Goal: Information Seeking & Learning: Learn about a topic

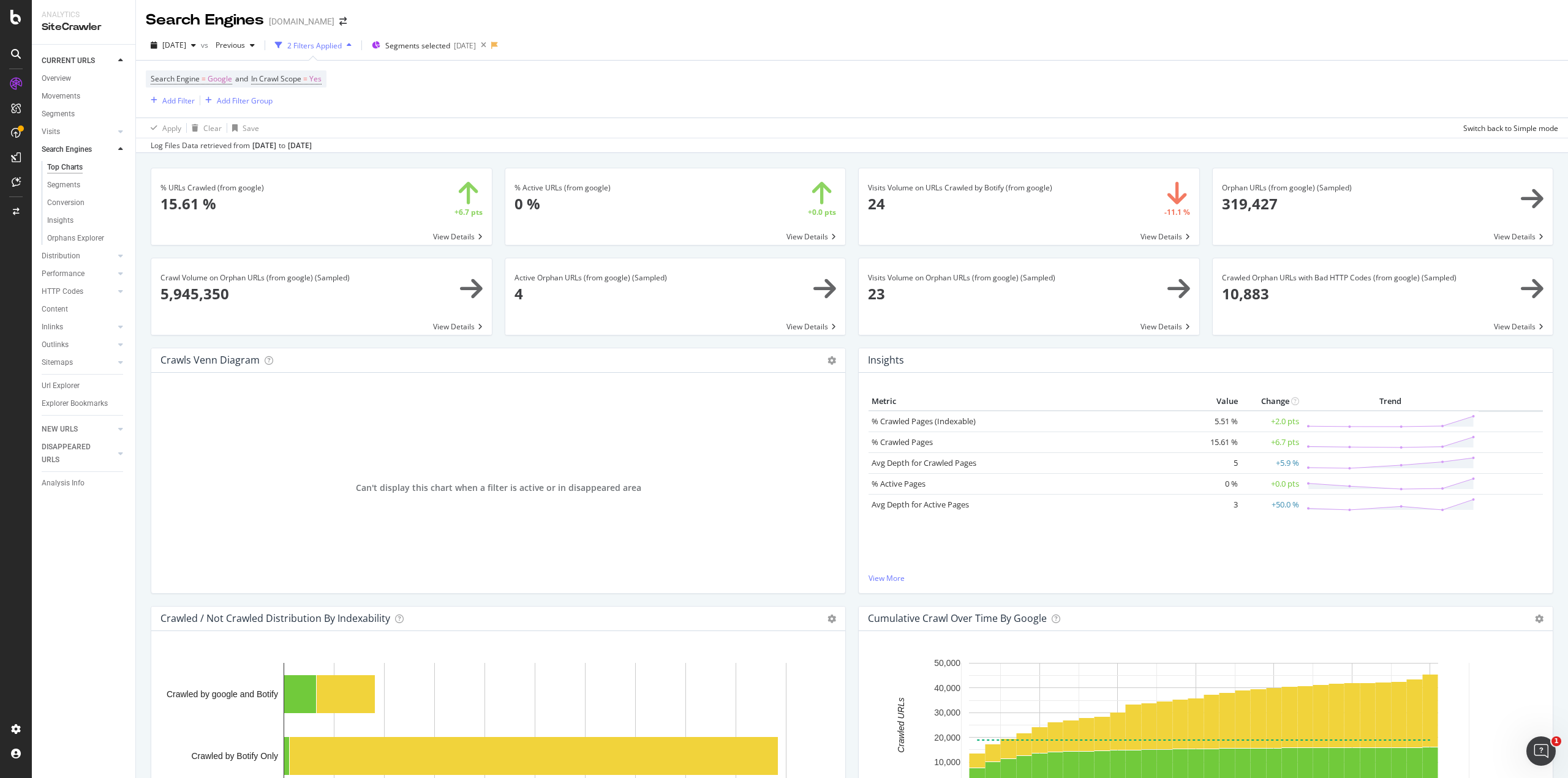
click at [869, 106] on div "Search Engine = Google and In Crawl Scope = Yes Add Filter Add Filter Group" at bounding box center [852, 88] width 1412 height 57
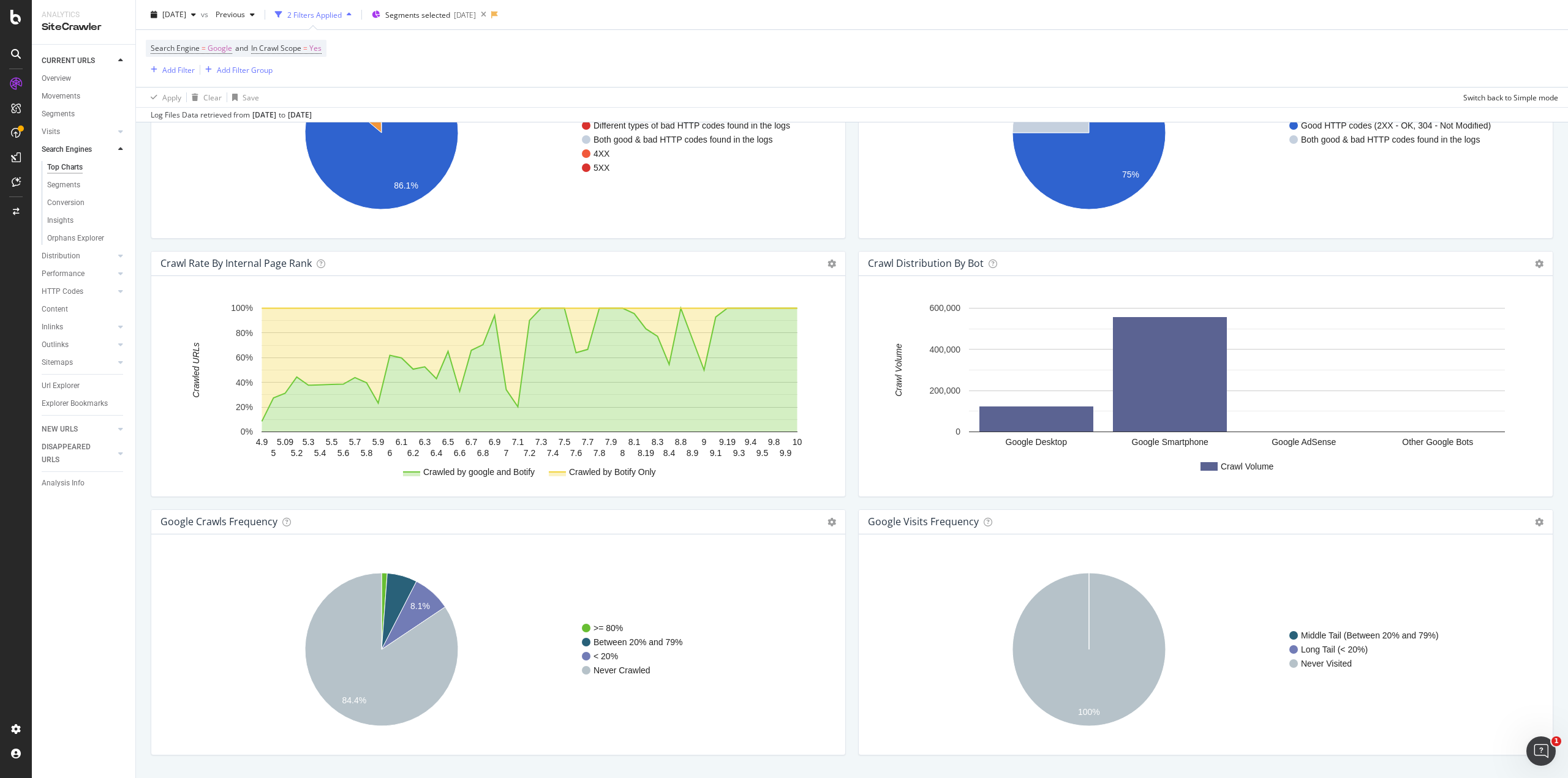
scroll to position [1160, 0]
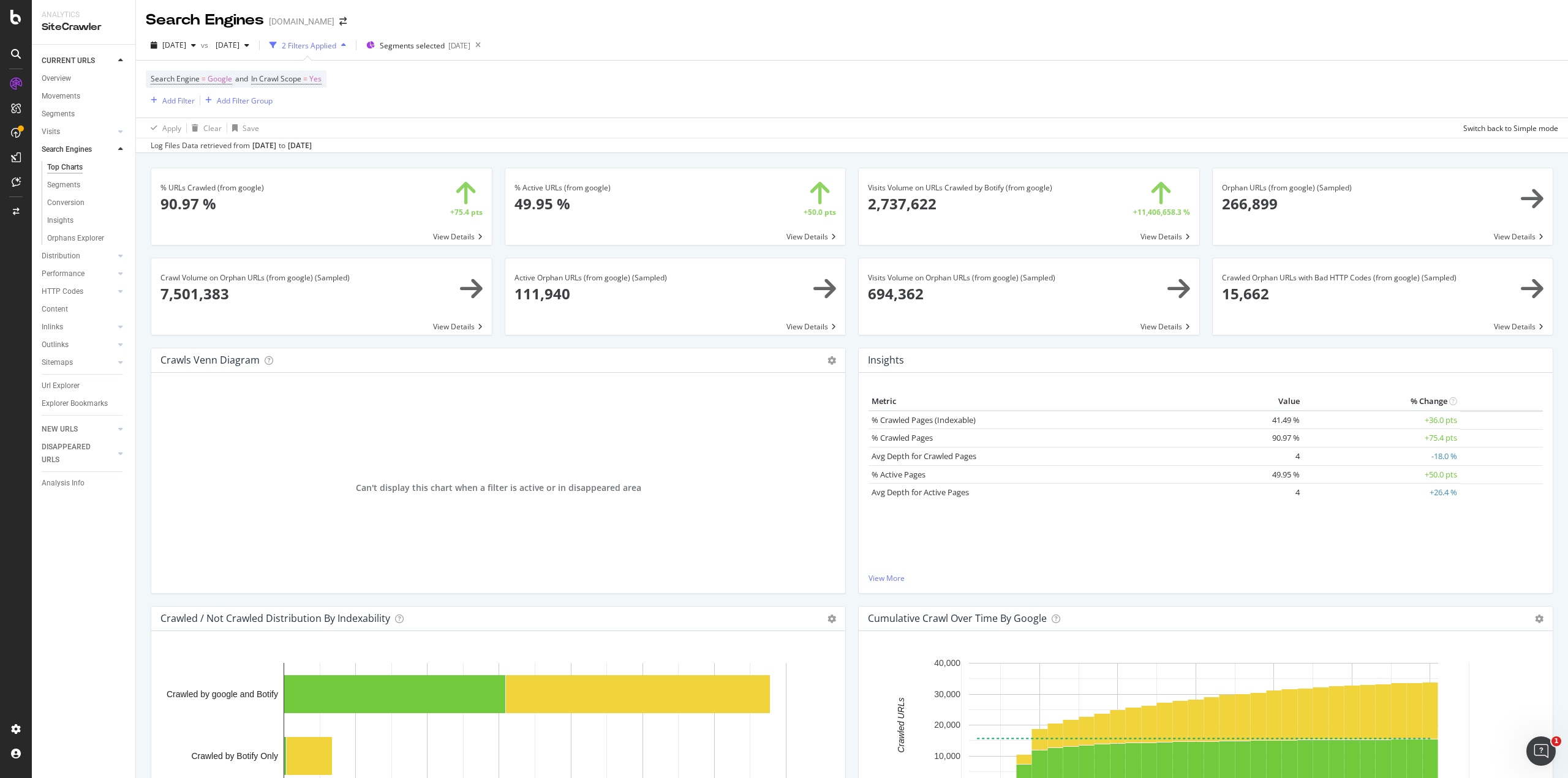
click at [743, 486] on div "Can't display this chart when a filter is active or in disappeared area" at bounding box center [498, 488] width 674 height 191
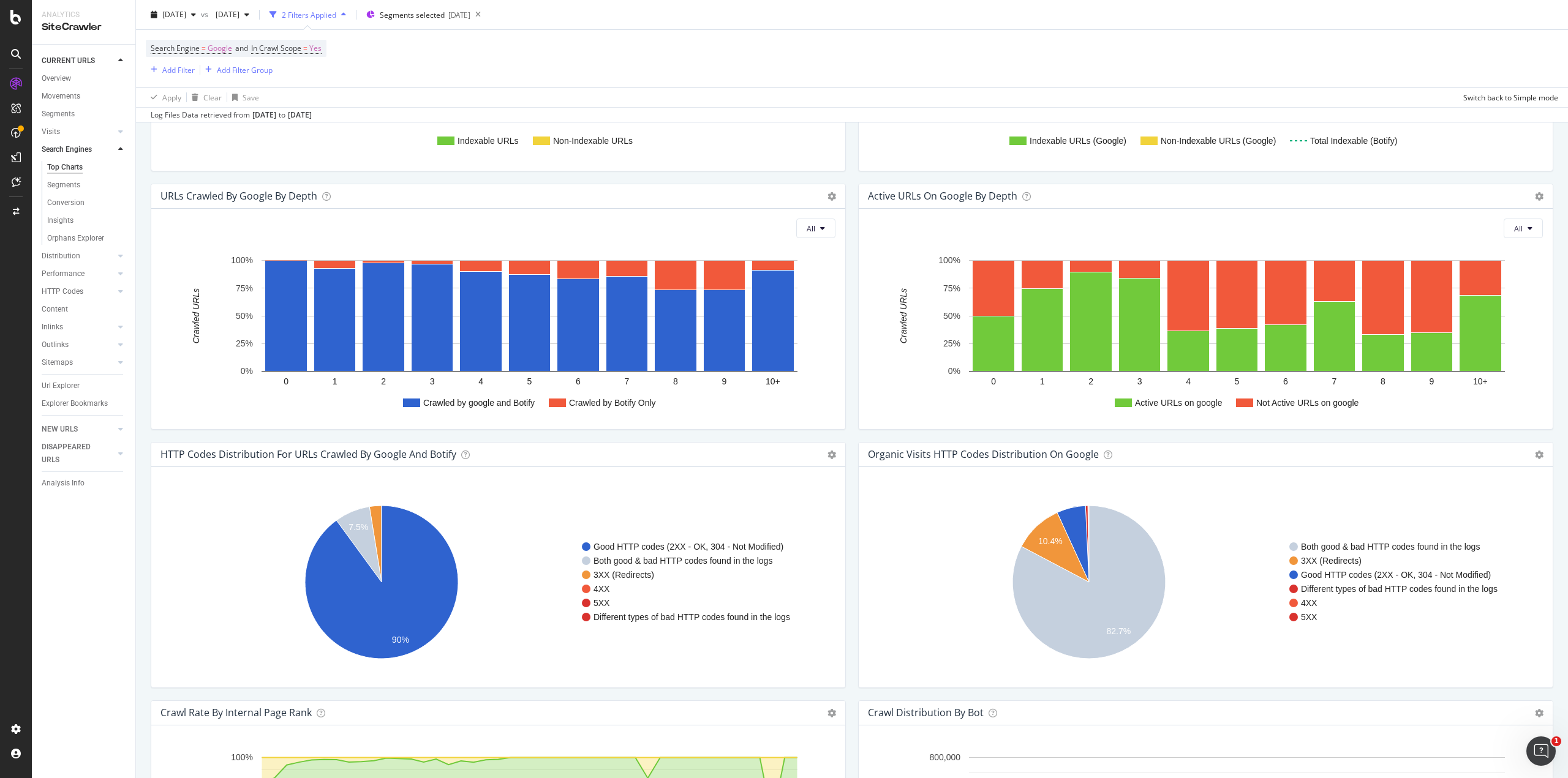
scroll to position [1160, 0]
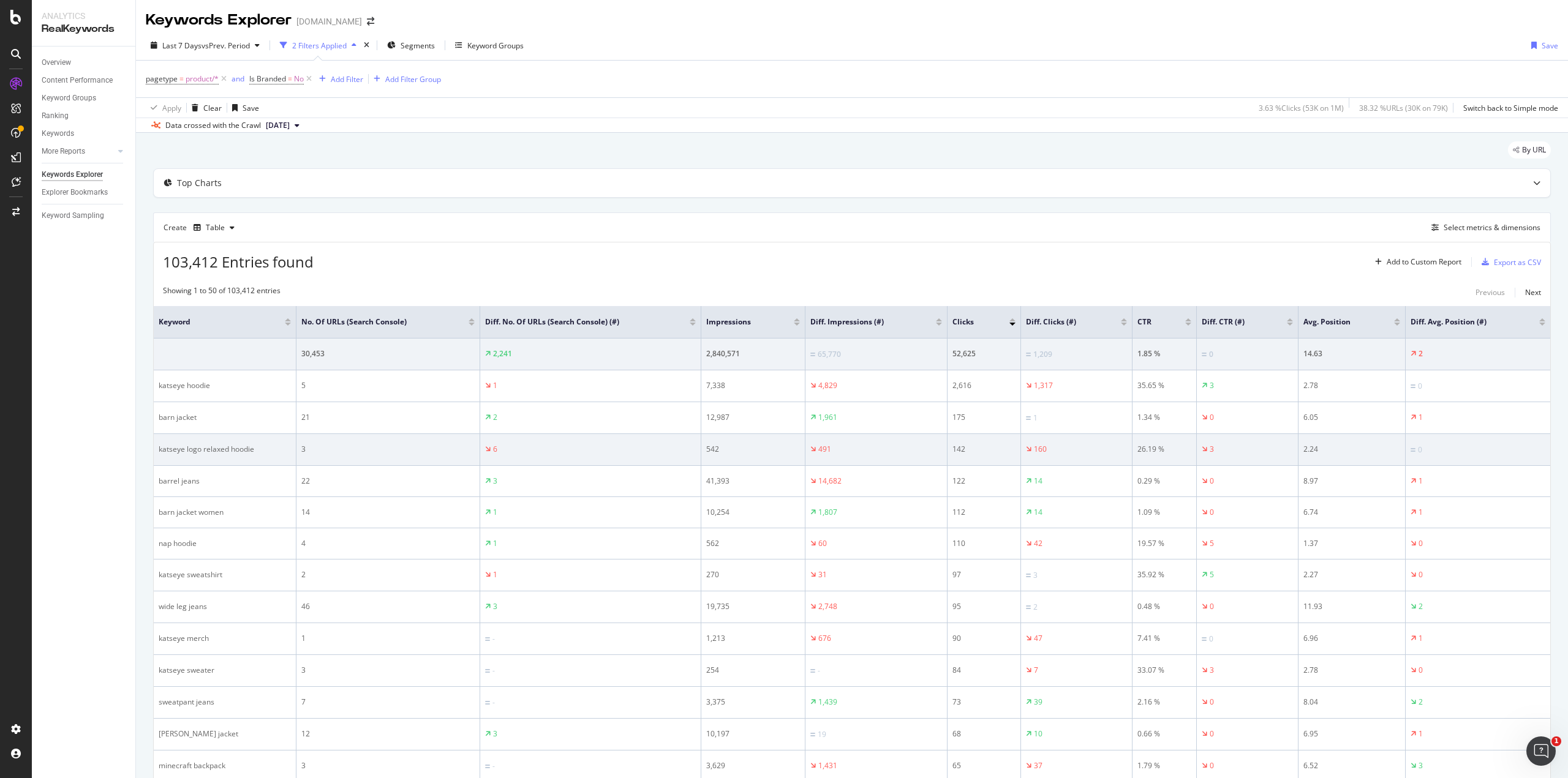
click at [253, 448] on div "katseye logo relaxed hoodie" at bounding box center [225, 449] width 133 height 11
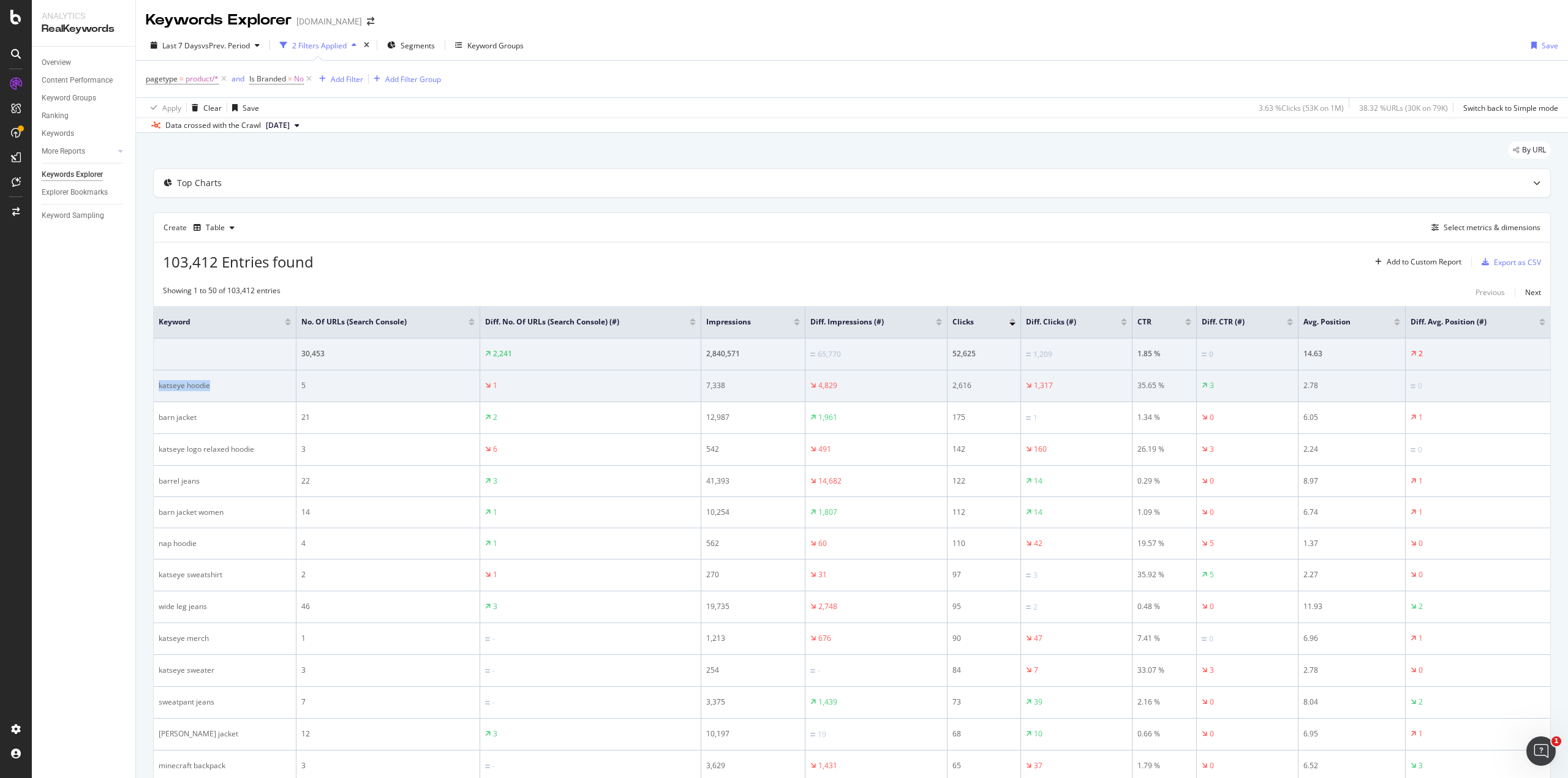
drag, startPoint x: 226, startPoint y: 387, endPoint x: 158, endPoint y: 384, distance: 68.1
click at [158, 384] on div "katseye hoodie" at bounding box center [225, 385] width 133 height 11
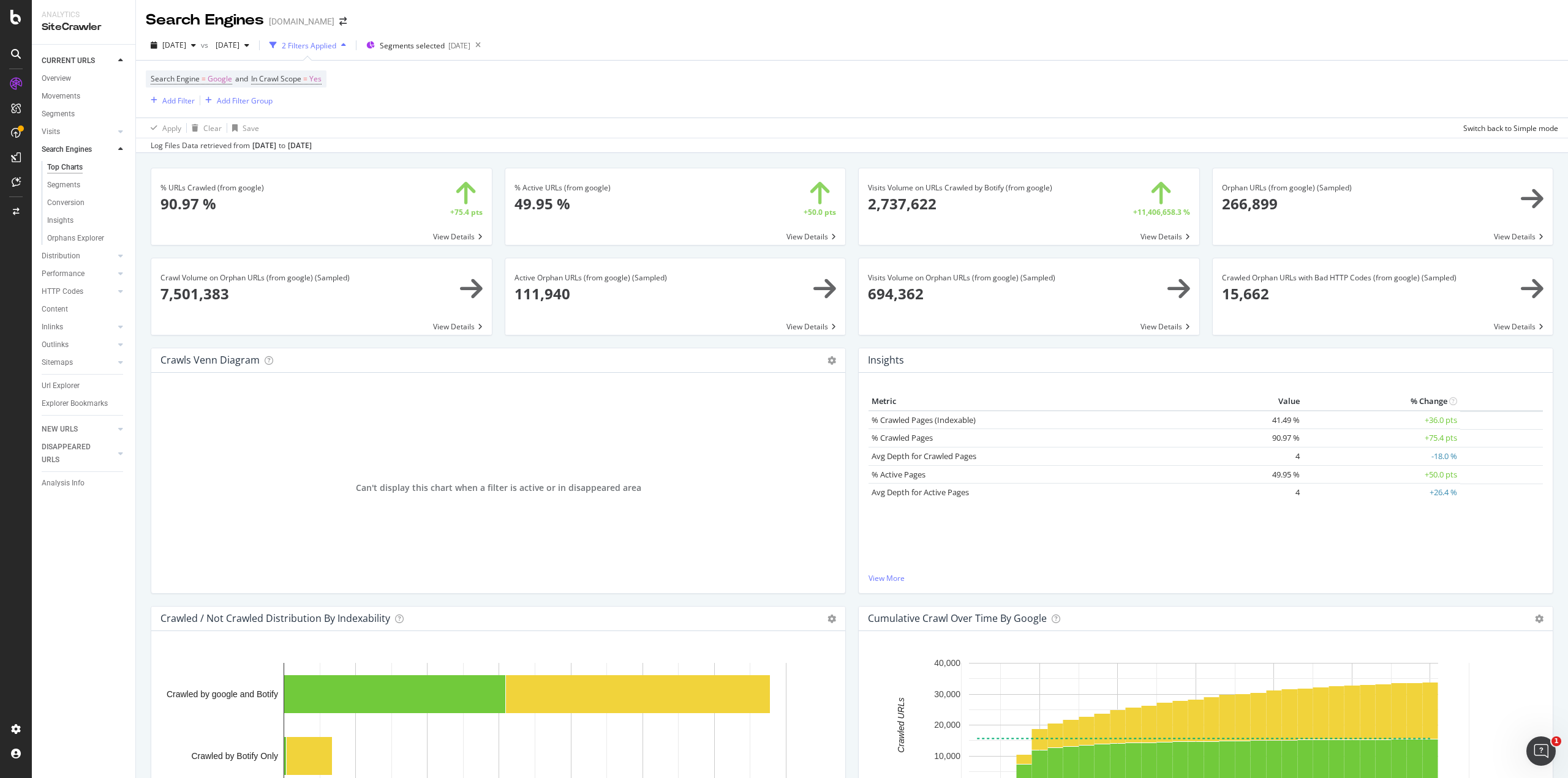
scroll to position [1160, 0]
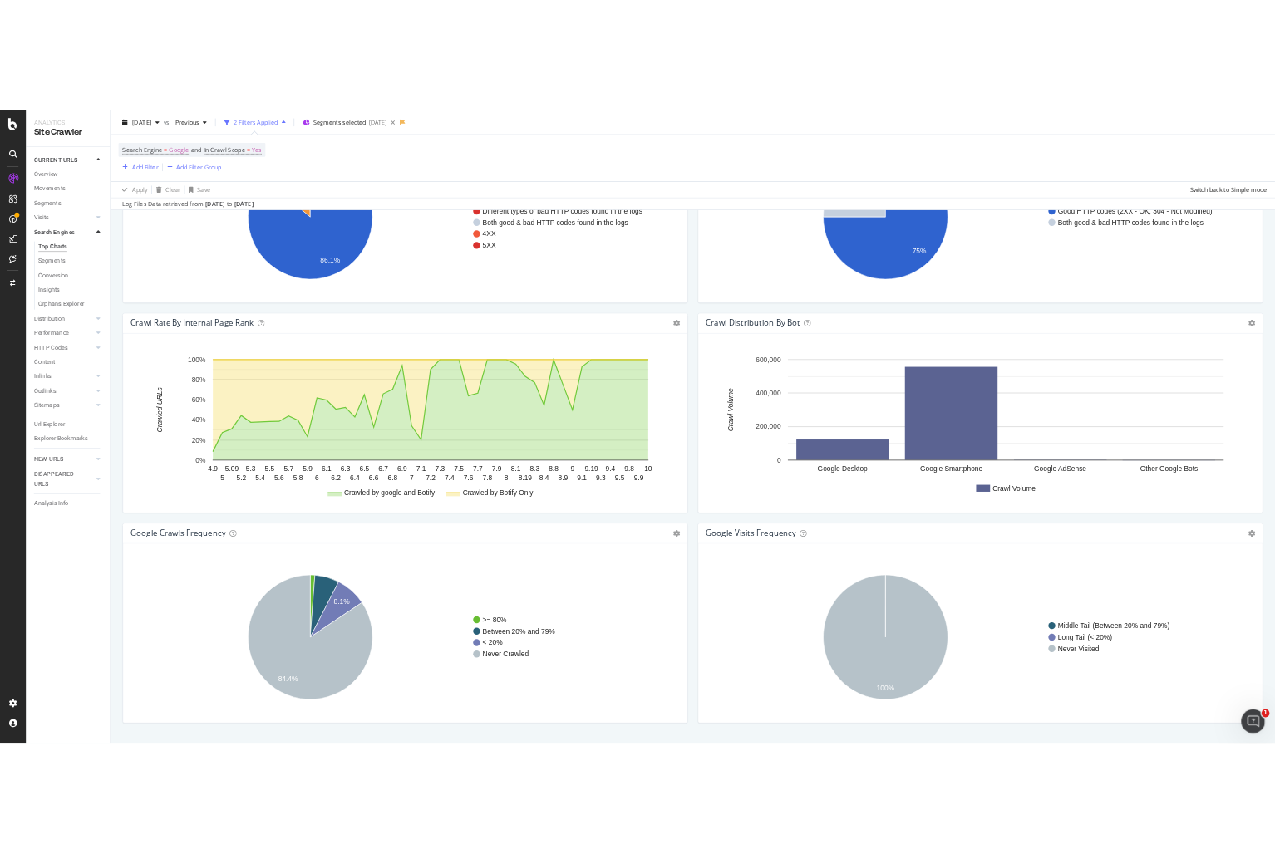
scroll to position [1574, 0]
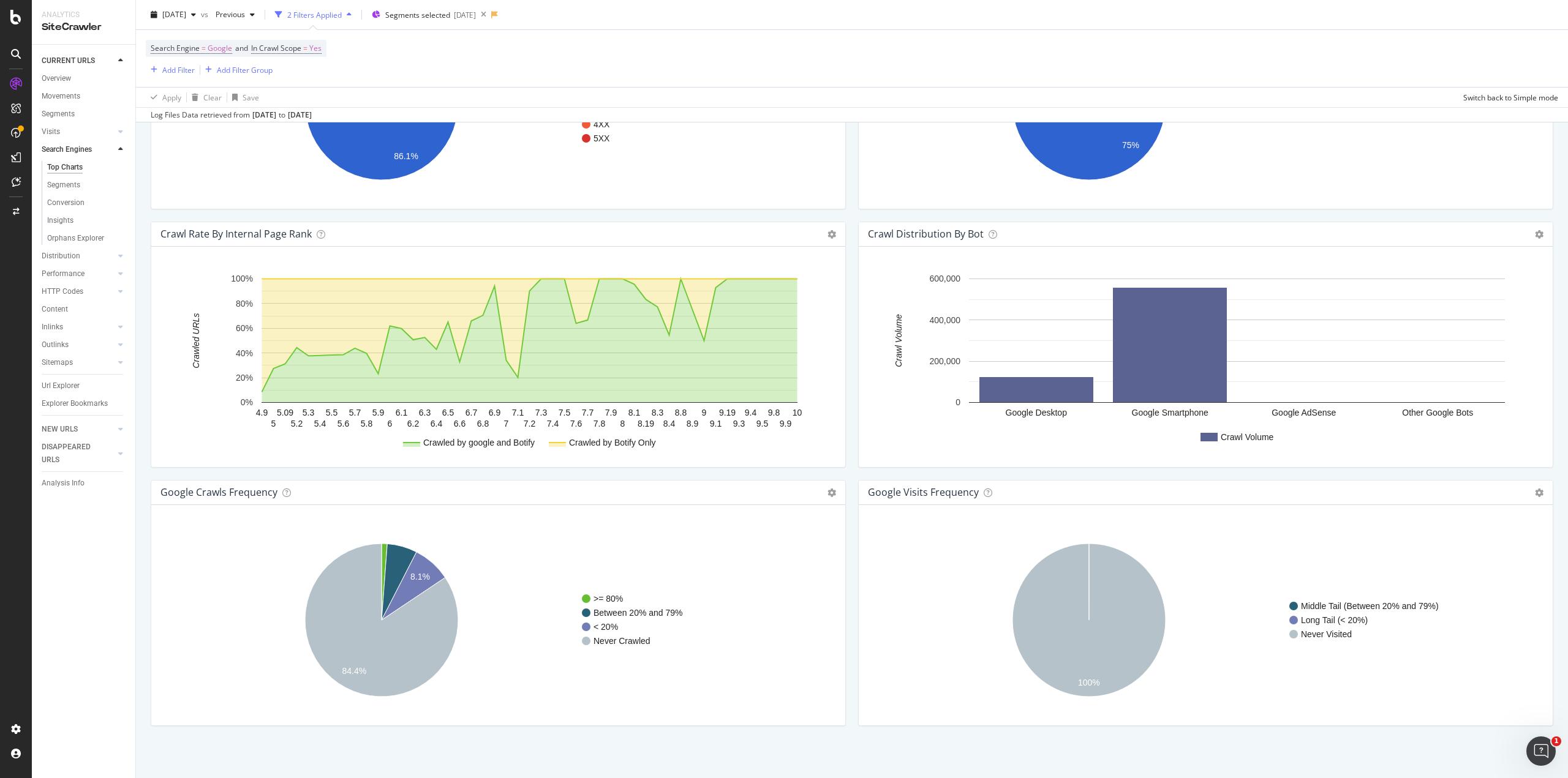
click at [832, 488] on div "google Crawls Frequency Chart (by Value) Table Expand Export as CSV Export as P…" at bounding box center [498, 492] width 694 height 24
click at [828, 489] on icon at bounding box center [832, 493] width 9 height 9
click at [758, 530] on span "Table" at bounding box center [781, 536] width 127 height 16
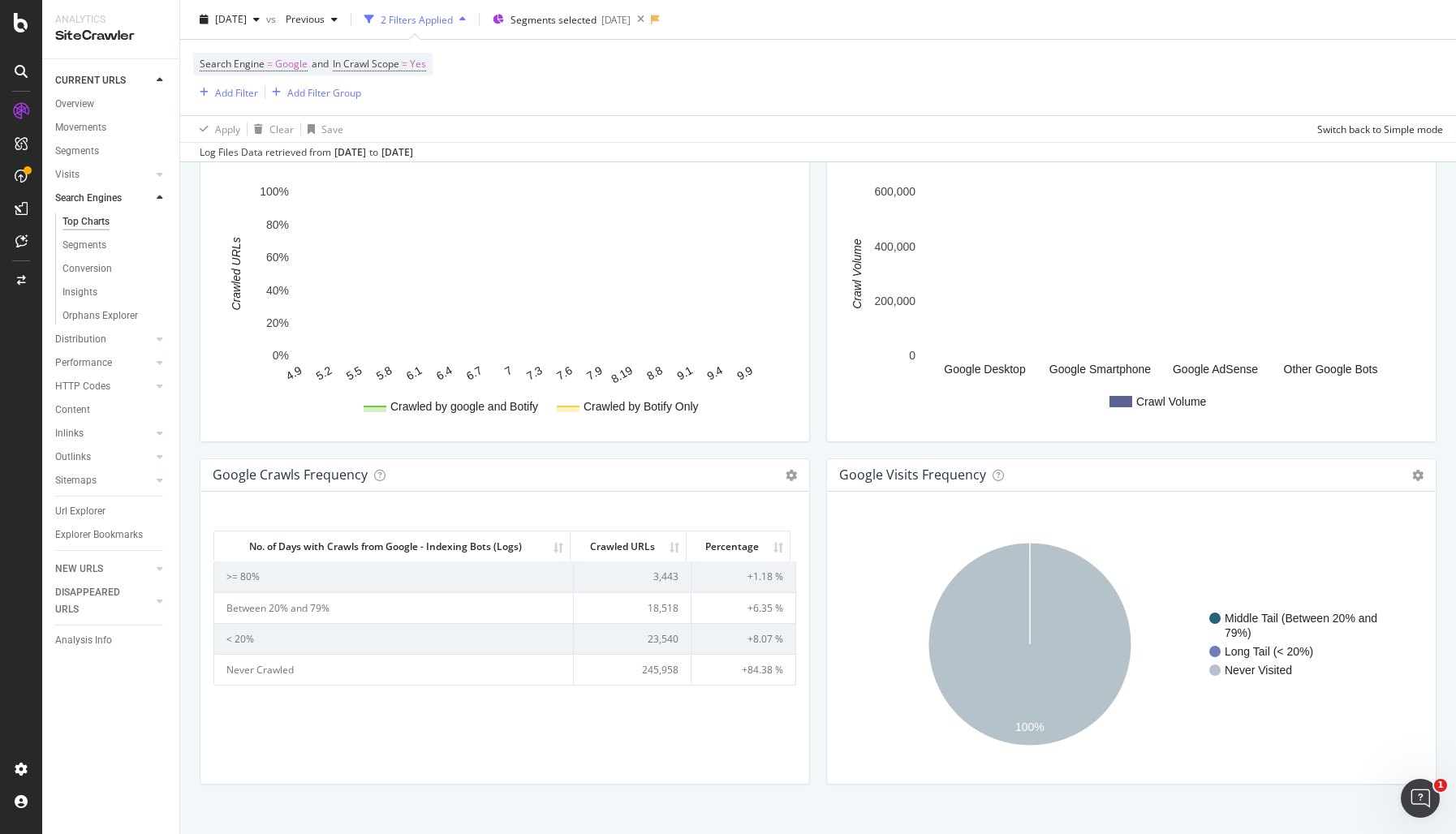
scroll to position [1735, 0]
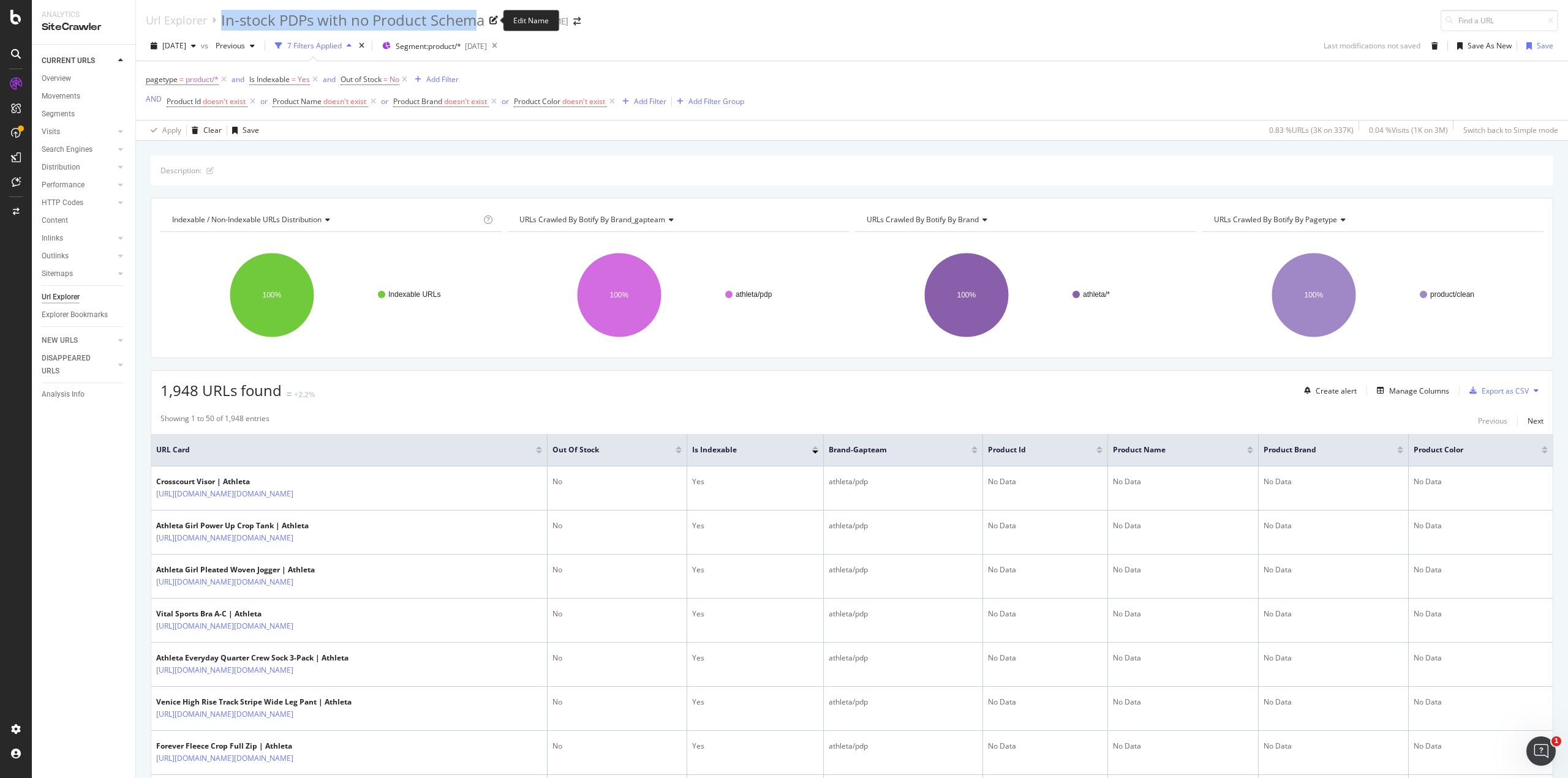
drag, startPoint x: 220, startPoint y: 20, endPoint x: 480, endPoint y: 26, distance: 260.1
click at [480, 26] on div "Url Explorer In-stock PDPs with no Product Schema" at bounding box center [322, 20] width 352 height 21
copy div "In-stock PDPs with no Product Schem"
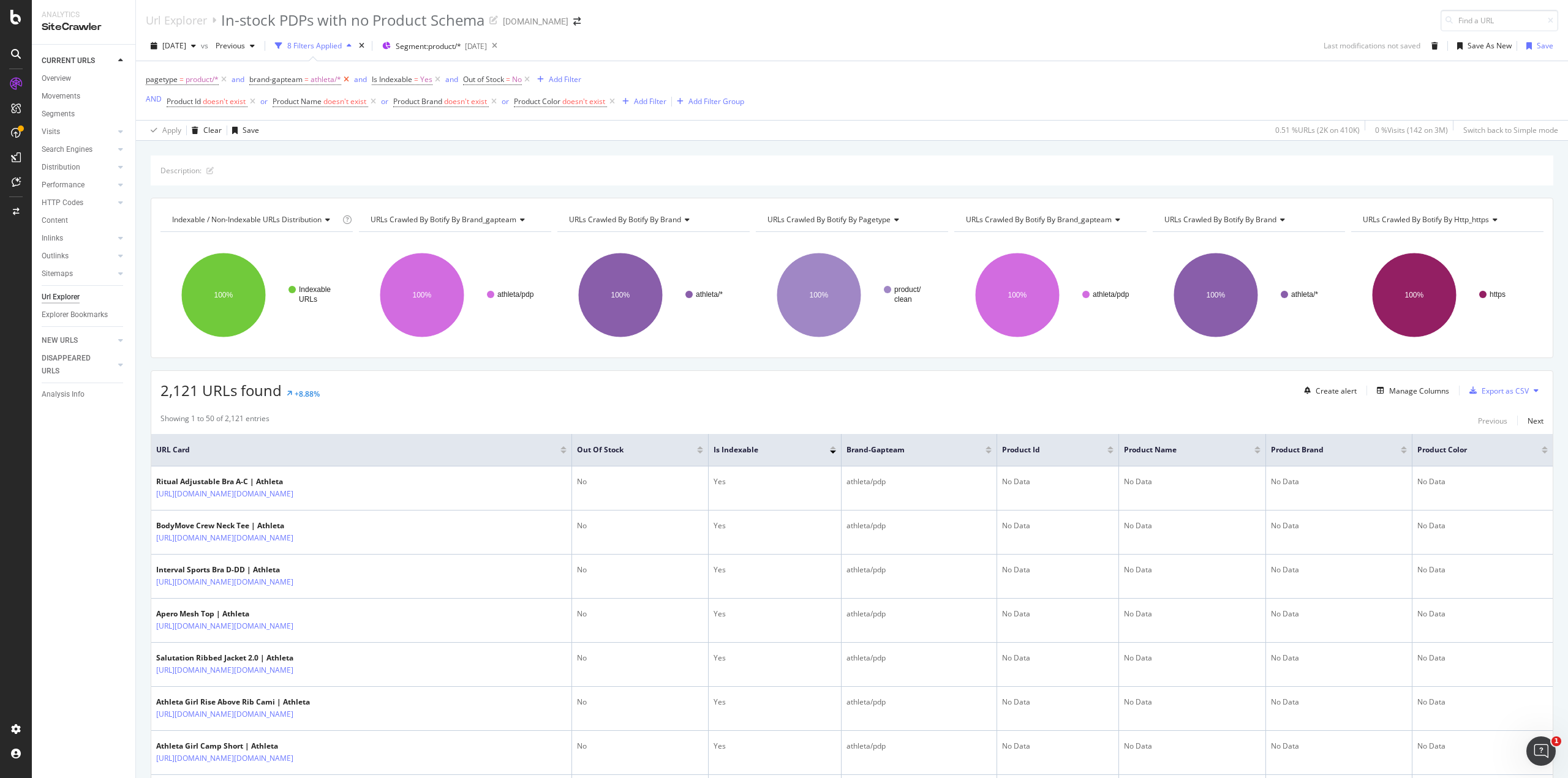
click at [344, 80] on icon at bounding box center [346, 80] width 10 height 13
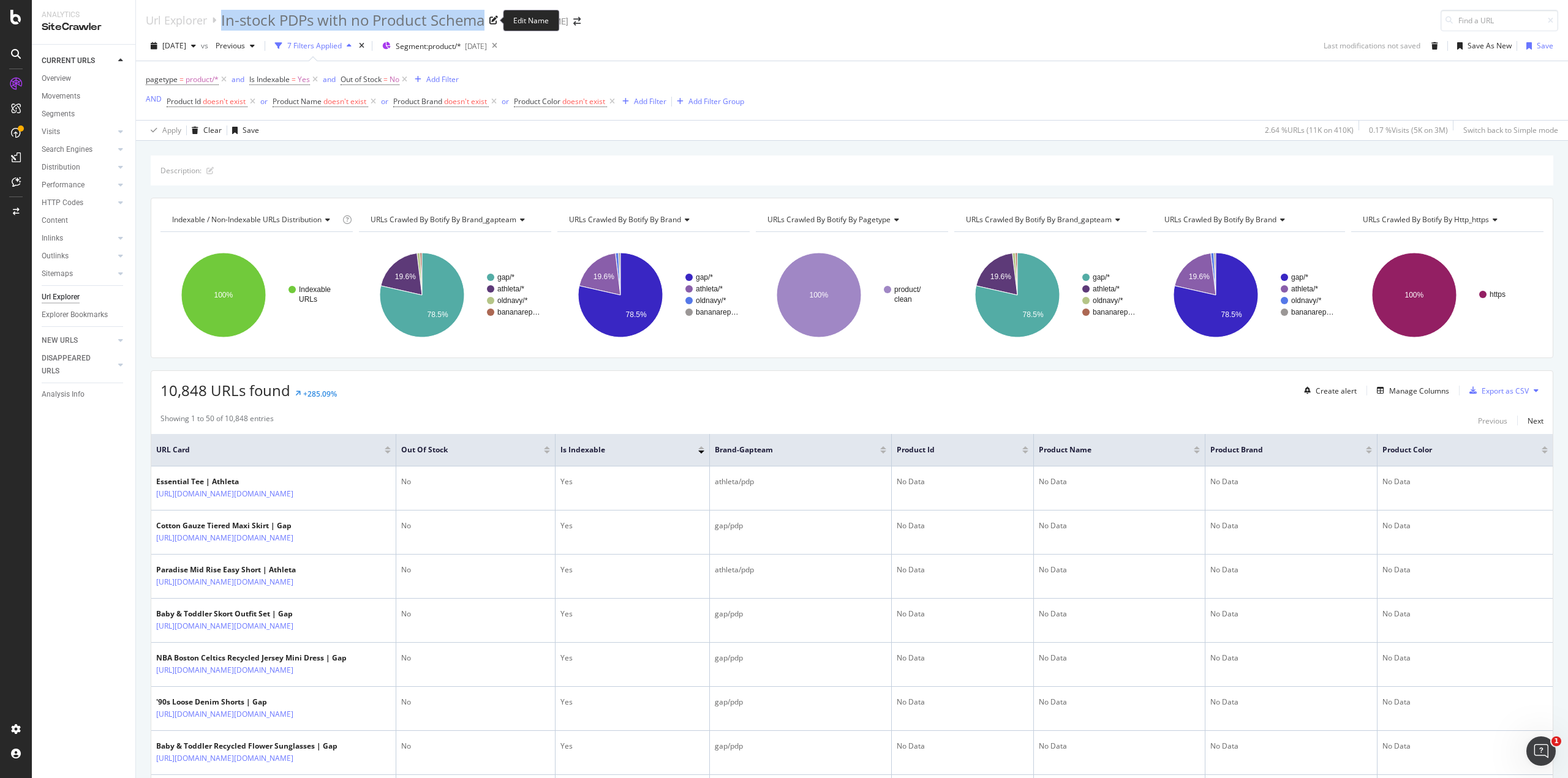
drag, startPoint x: 219, startPoint y: 21, endPoint x: 481, endPoint y: 24, distance: 262.0
click at [481, 24] on div "Url Explorer In-stock PDPs with no Product Schema" at bounding box center [322, 20] width 352 height 21
copy div "In-stock PDPs with no Product Schema"
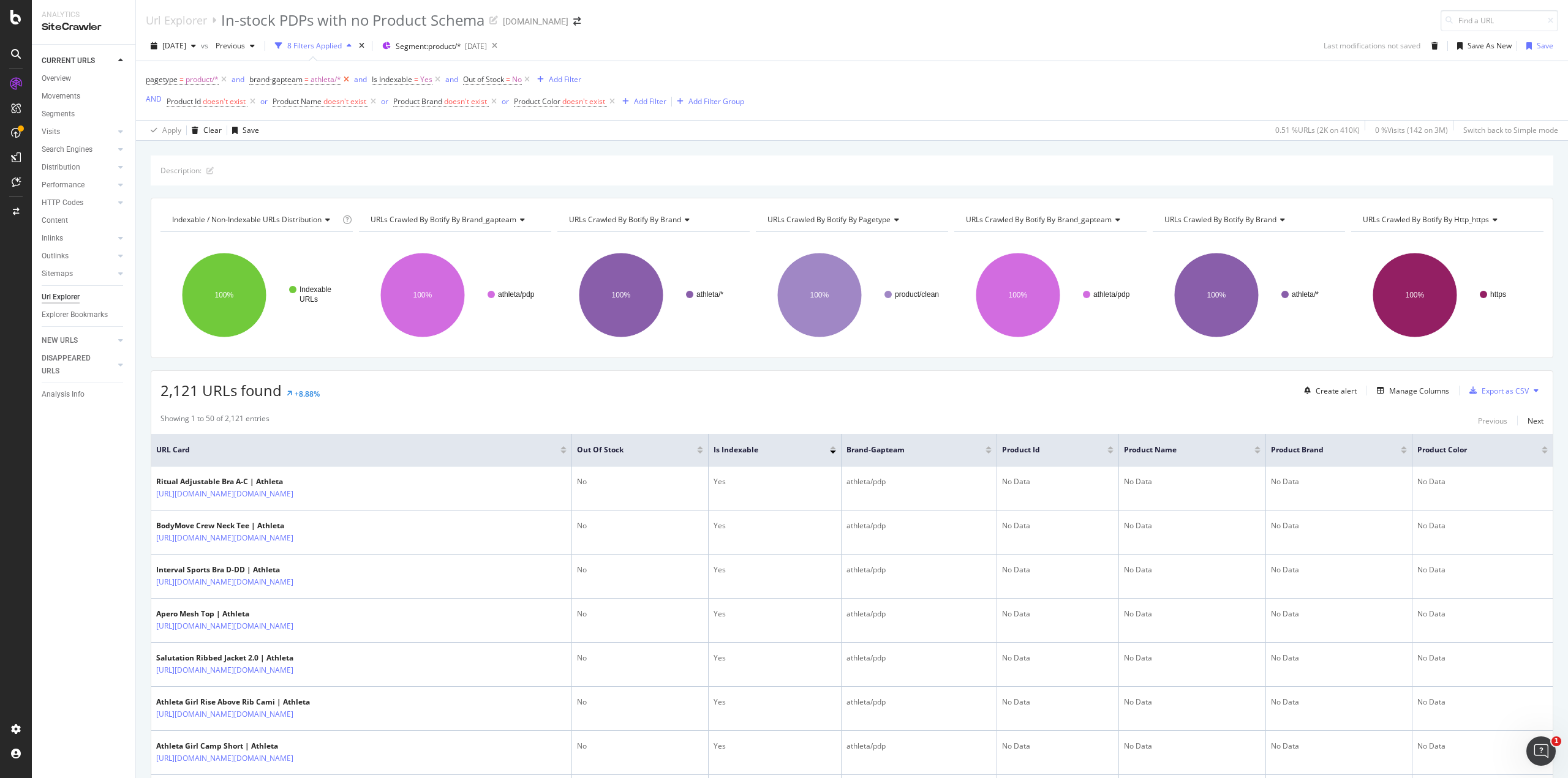
click at [345, 80] on icon at bounding box center [346, 80] width 10 height 13
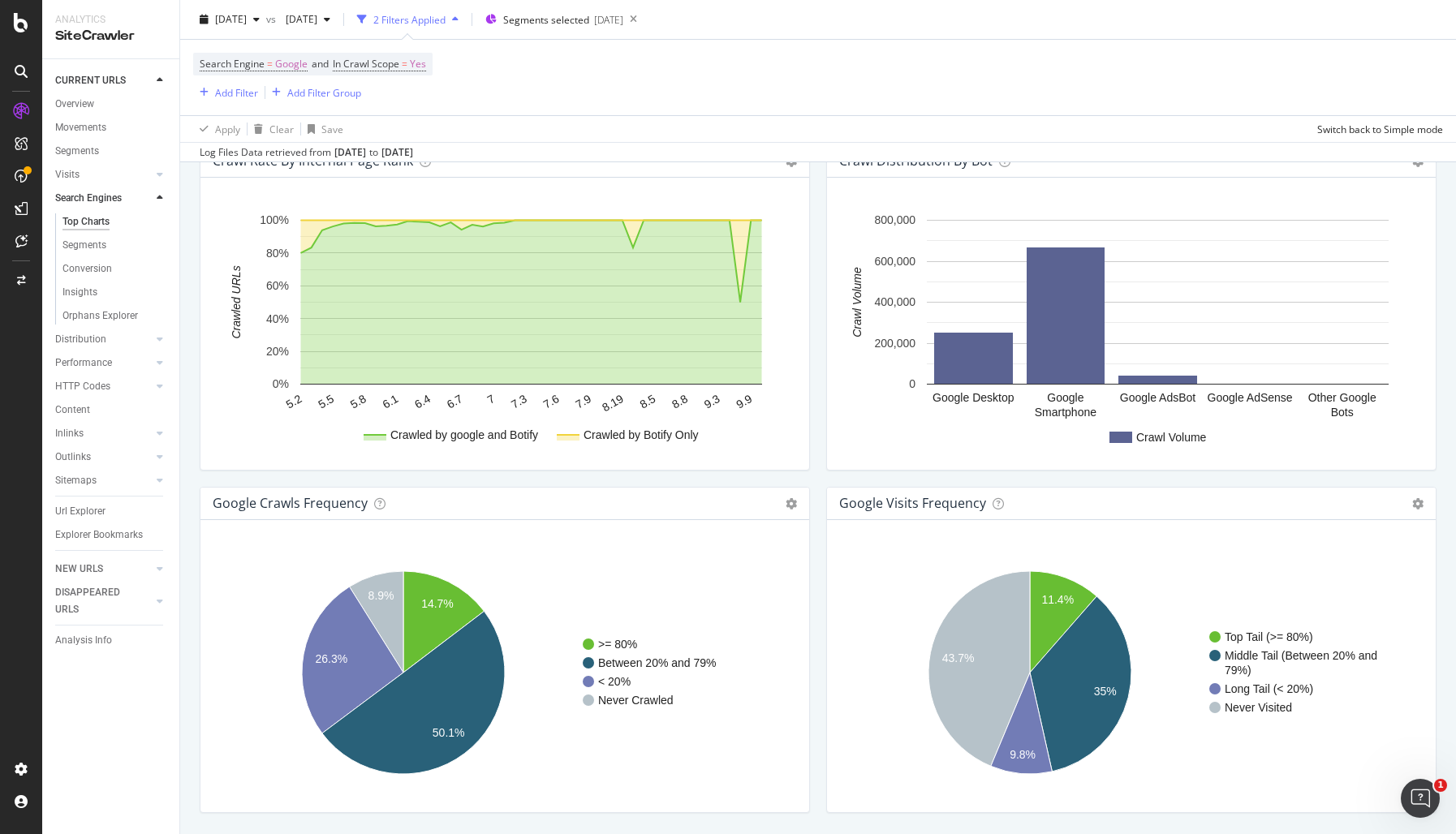
scroll to position [1681, 0]
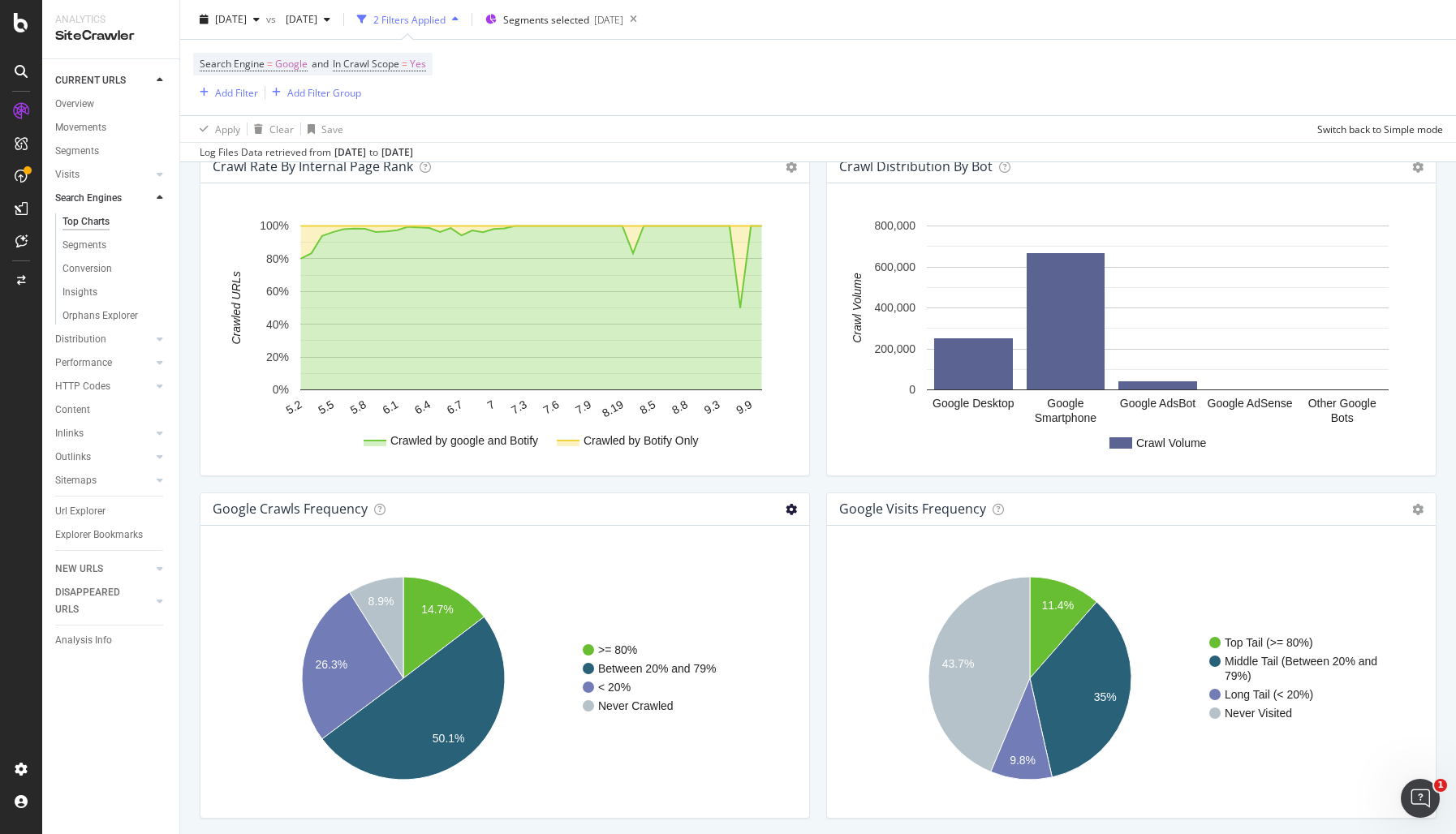
click at [787, 507] on icon at bounding box center [791, 510] width 12 height 12
click at [699, 566] on span "Table" at bounding box center [725, 567] width 169 height 21
